Goal: Transaction & Acquisition: Purchase product/service

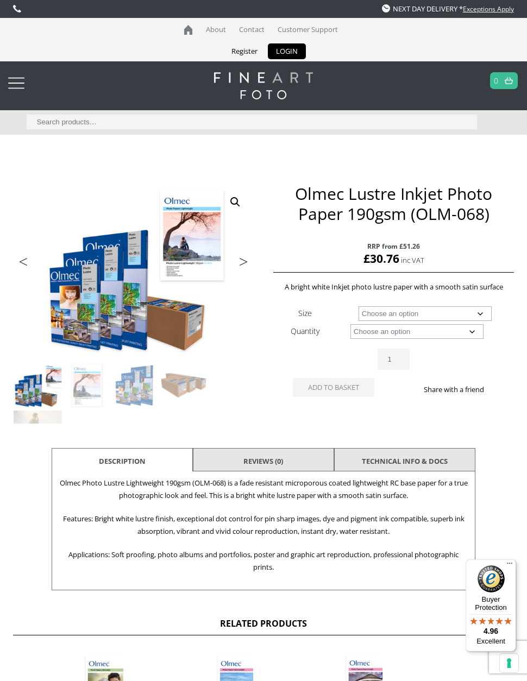
click at [493, 332] on td "Choose an option 100 Sheets 30m Clear" at bounding box center [425, 331] width 178 height 18
click at [479, 335] on select "Choose an option 100 Sheets 30m" at bounding box center [416, 331] width 133 height 15
click at [480, 316] on select "Choose an option A4 Sheet A3 Sheet 17" Wide Roll 24" Wide Roll 36" Wide Roll 44…" at bounding box center [424, 313] width 133 height 15
select select "a3-sheet"
click at [473, 335] on select "Choose an option 100 Sheets" at bounding box center [416, 331] width 133 height 15
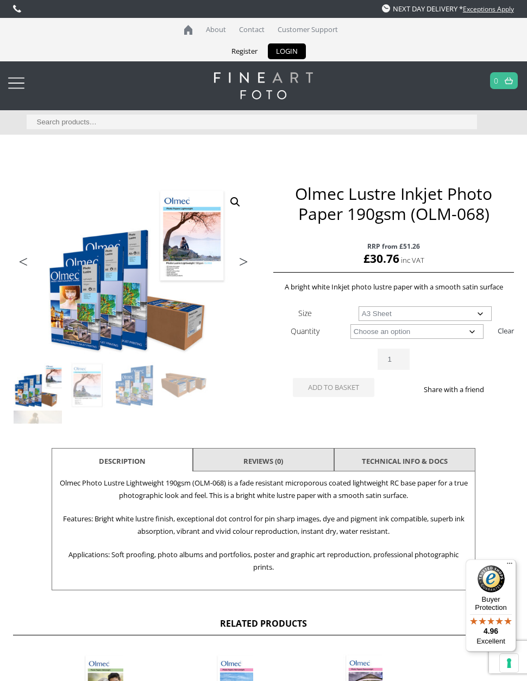
select select "100-sheets"
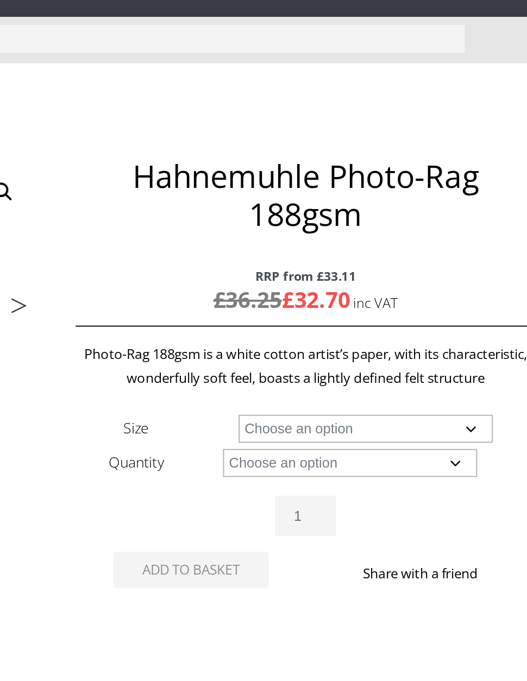
click at [358, 319] on select "Choose an option A4 Sheet A3 Sheet A3+ Sheet A2 Sheet 17" Wide Roll 24" Wide Ro…" at bounding box center [424, 326] width 133 height 15
select select "a3-sheet"
click at [350, 337] on select "Choose an option 25 Sheets" at bounding box center [416, 344] width 133 height 15
select select "25-sheets"
select select "a3-sheet"
